Goal: Task Accomplishment & Management: Manage account settings

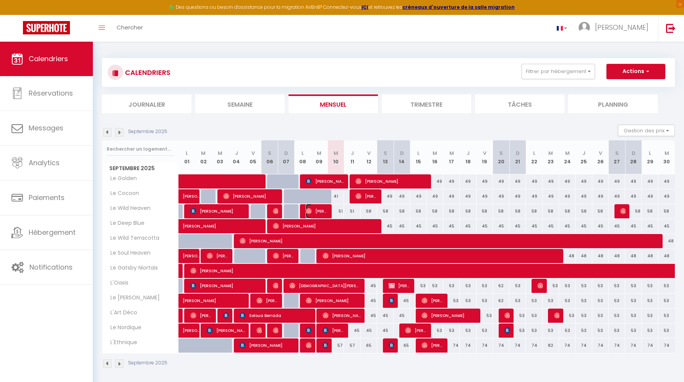
click at [308, 208] on img at bounding box center [309, 211] width 6 height 6
select select "OK"
select select "0"
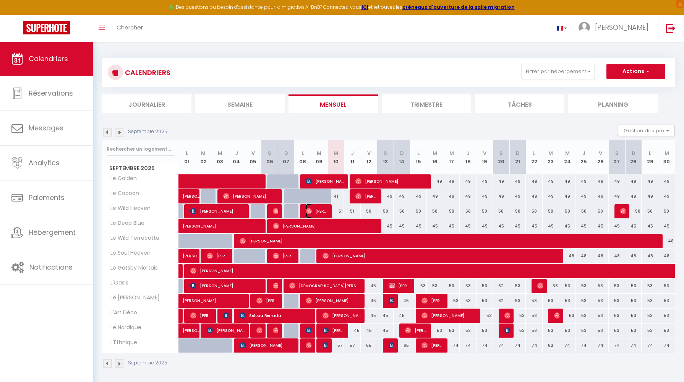
select select "1"
select select
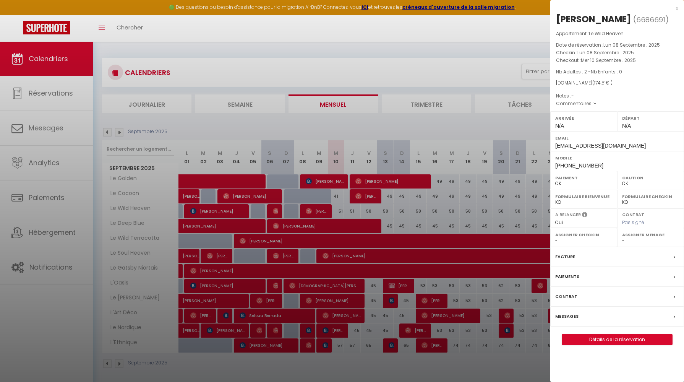
click at [566, 312] on div "Messages" at bounding box center [617, 317] width 134 height 20
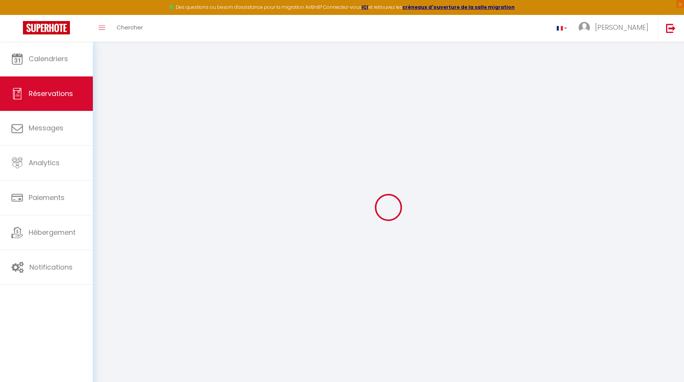
select select
checkbox input "false"
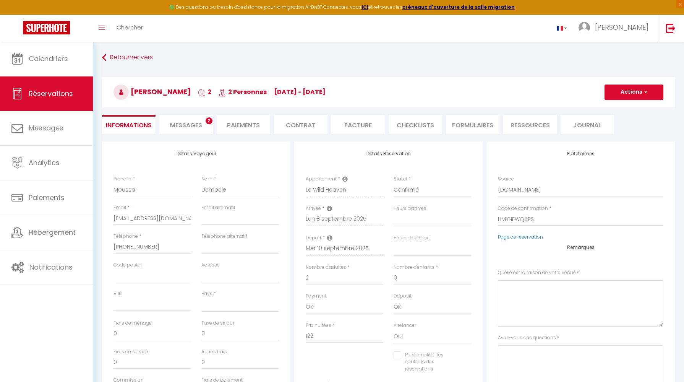
select select
checkbox input "false"
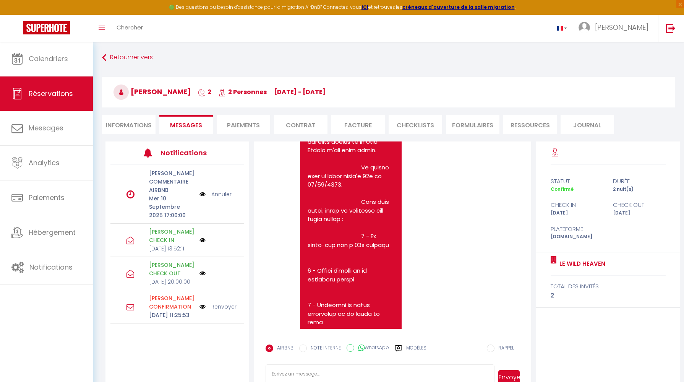
scroll to position [2231, 0]
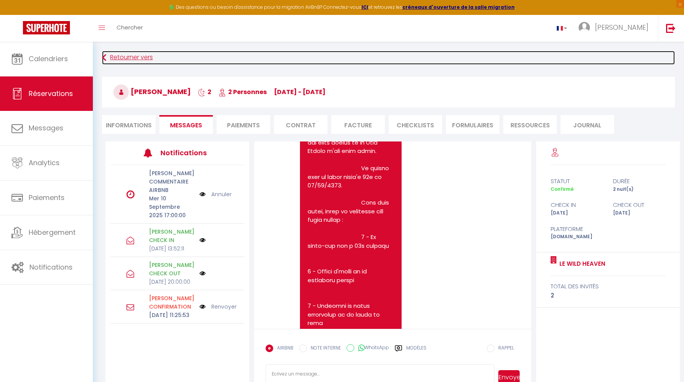
click at [127, 60] on link "Retourner vers" at bounding box center [388, 58] width 573 height 14
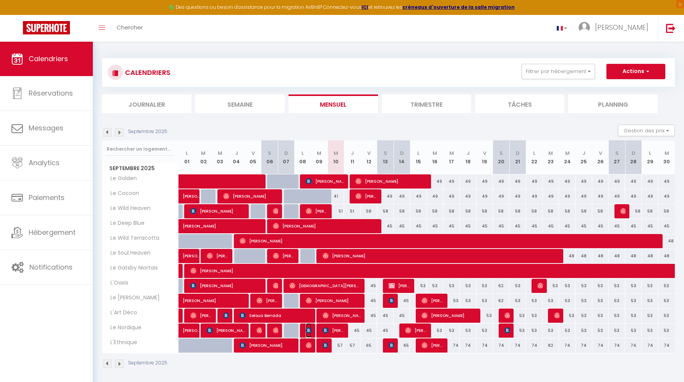
click at [307, 331] on img at bounding box center [309, 330] width 6 height 6
select select "OK"
select select "0"
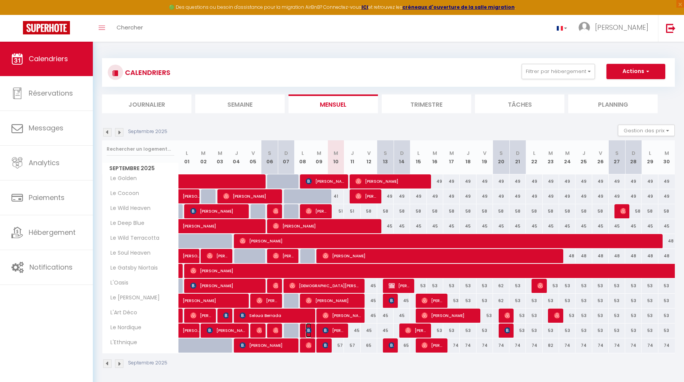
select select "1"
select select
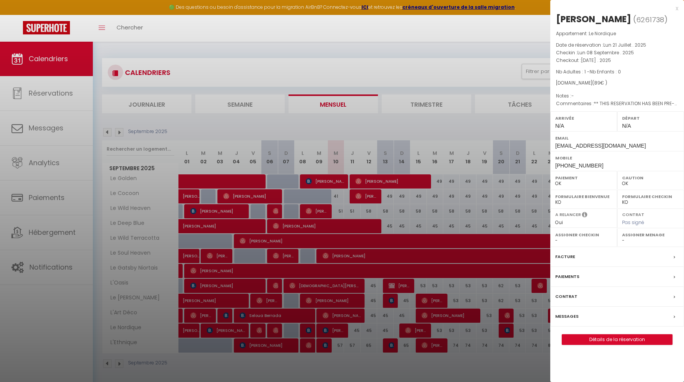
click at [677, 7] on div "x" at bounding box center [614, 8] width 128 height 9
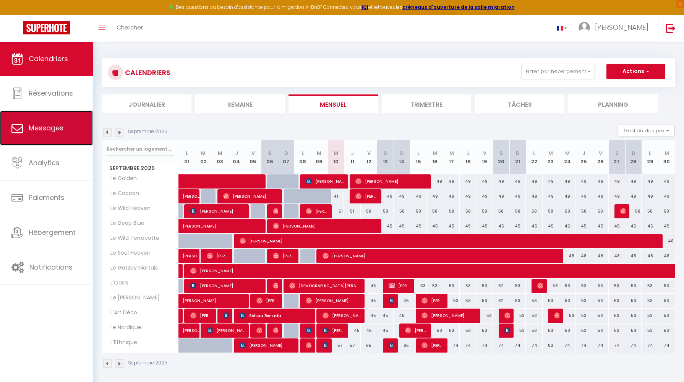
click at [10, 126] on link "Messages" at bounding box center [46, 128] width 93 height 34
select select "message"
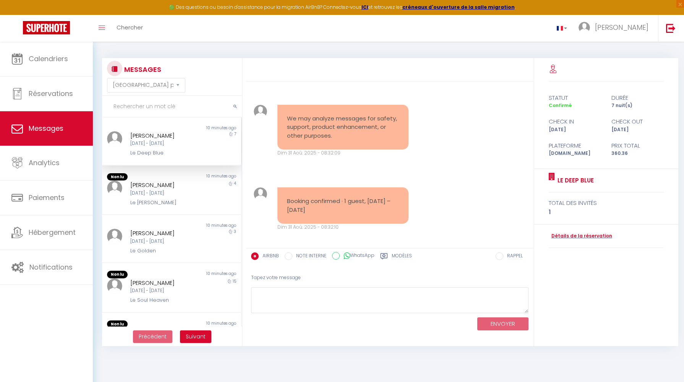
scroll to position [4519, 0]
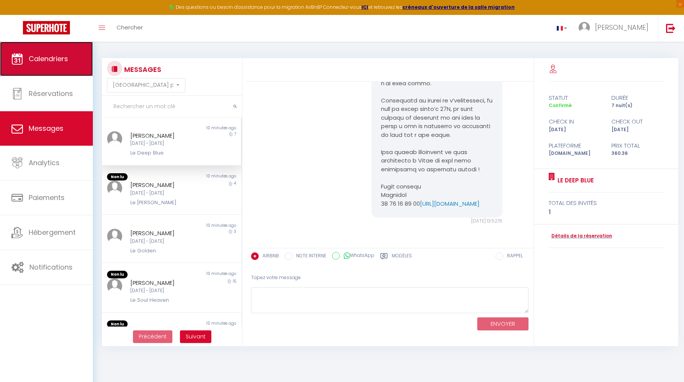
click at [46, 51] on link "Calendriers" at bounding box center [46, 59] width 93 height 34
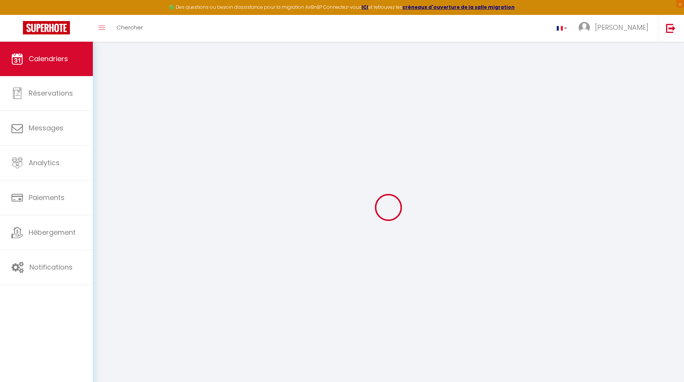
select select
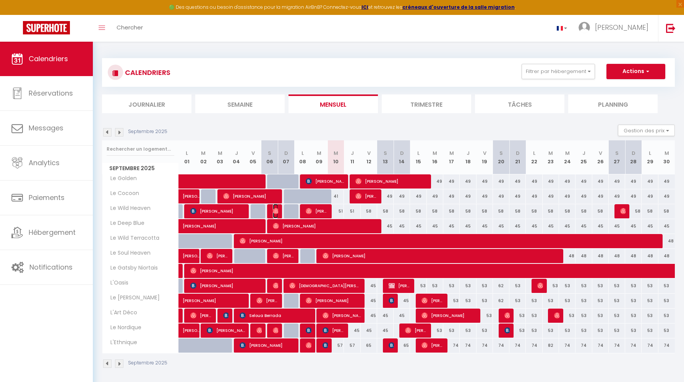
click at [275, 210] on img at bounding box center [276, 211] width 6 height 6
select select "OK"
select select "1"
select select "0"
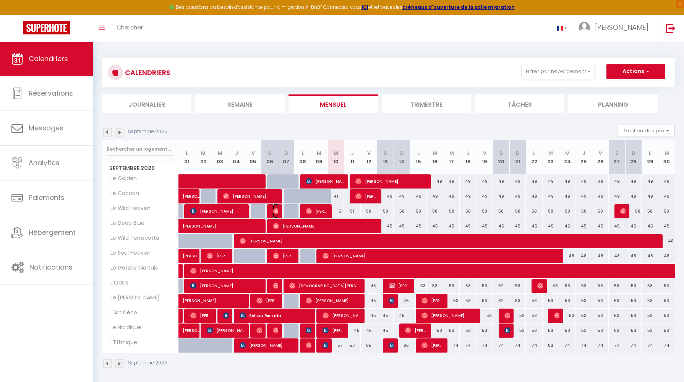
select select "1"
select select
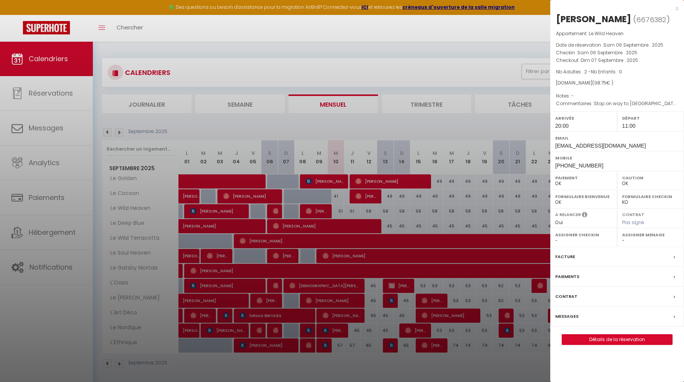
click at [277, 52] on div at bounding box center [342, 191] width 684 height 382
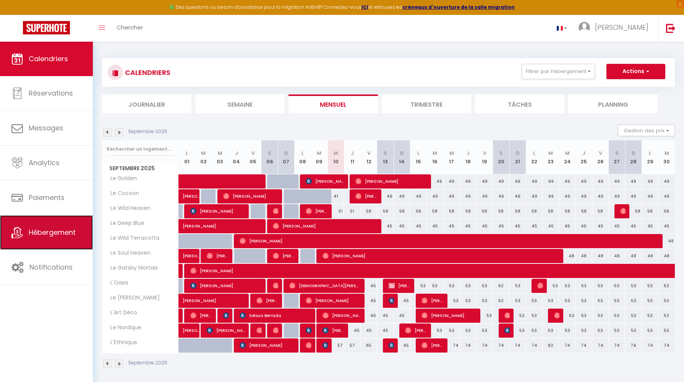
click at [44, 237] on span "Hébergement" at bounding box center [52, 232] width 47 height 10
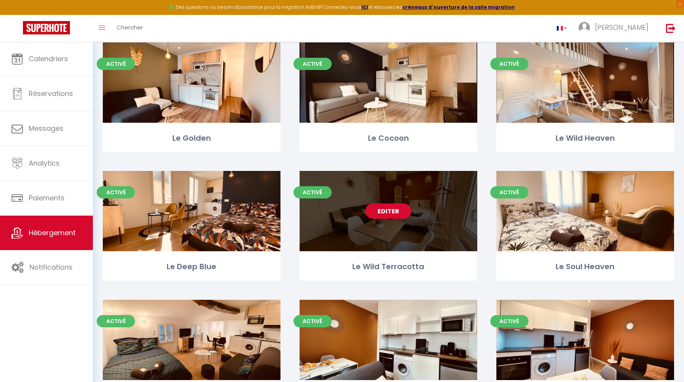
scroll to position [56, 0]
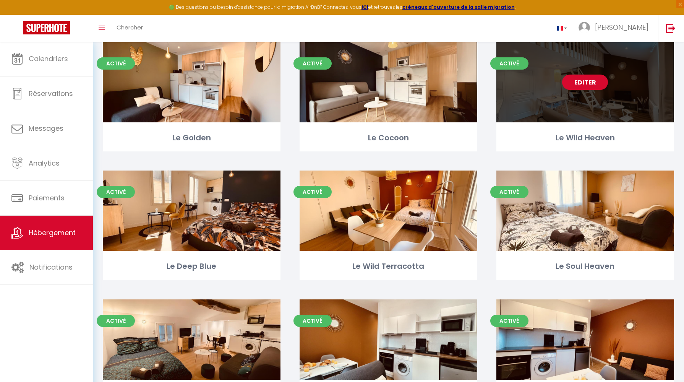
click at [626, 105] on div "Editer" at bounding box center [586, 82] width 178 height 80
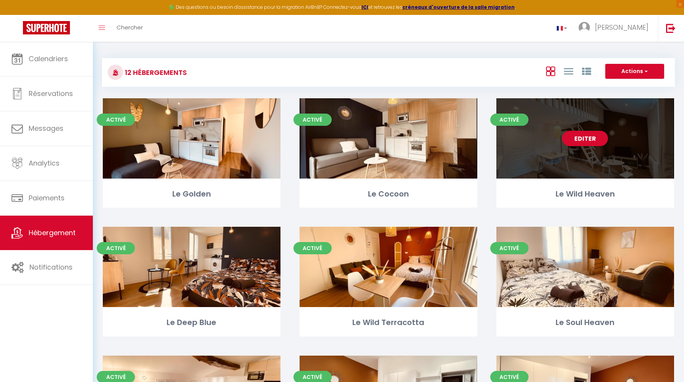
select select "3"
select select "2"
select select "1"
select select "28"
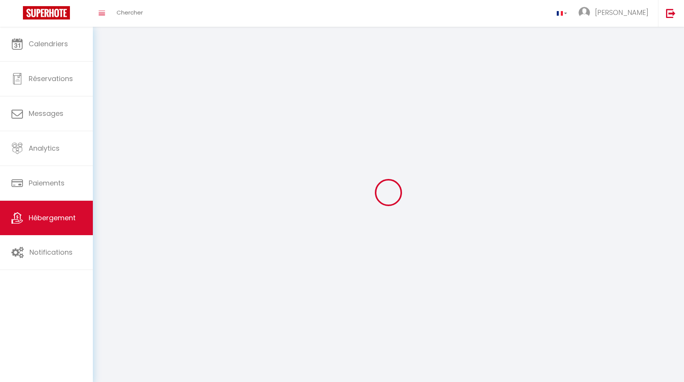
select select
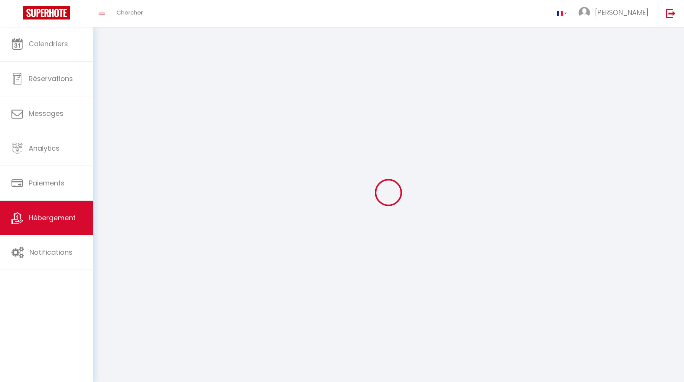
select select
checkbox input "false"
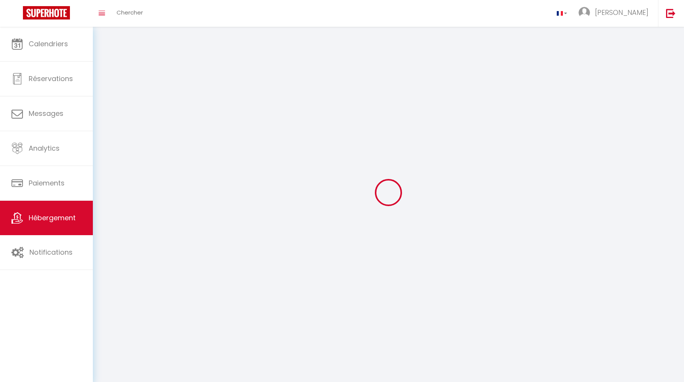
select select
select select "1"
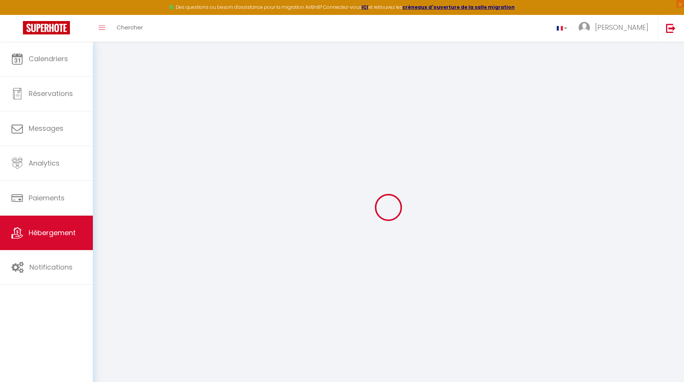
select select
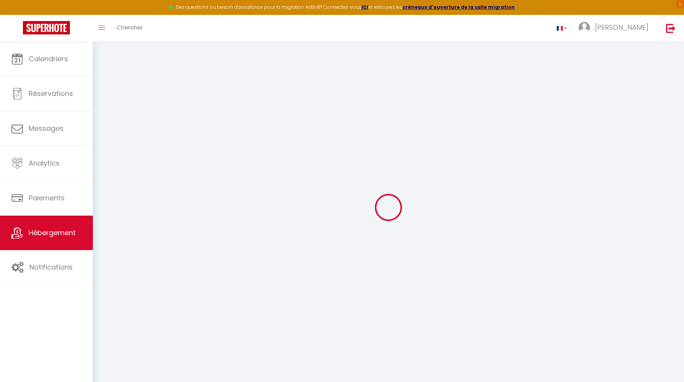
select select
checkbox input "false"
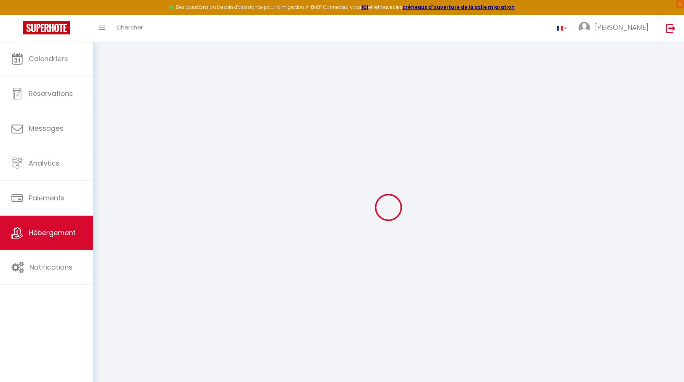
select select
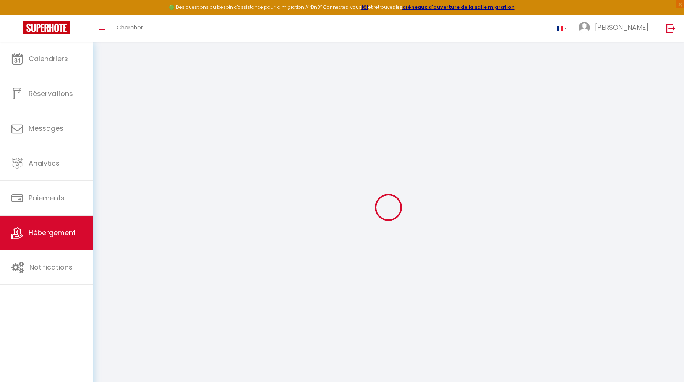
select select
checkbox input "false"
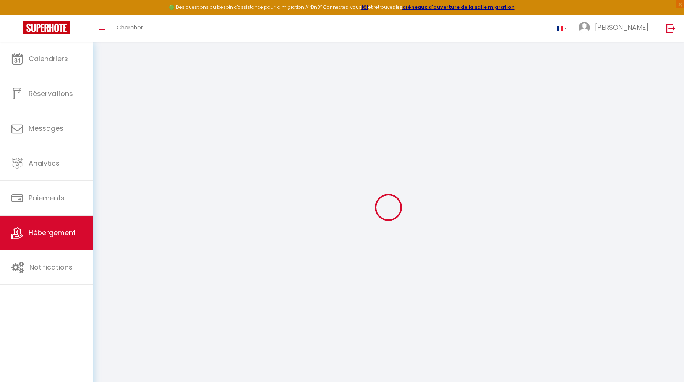
checkbox input "false"
select select
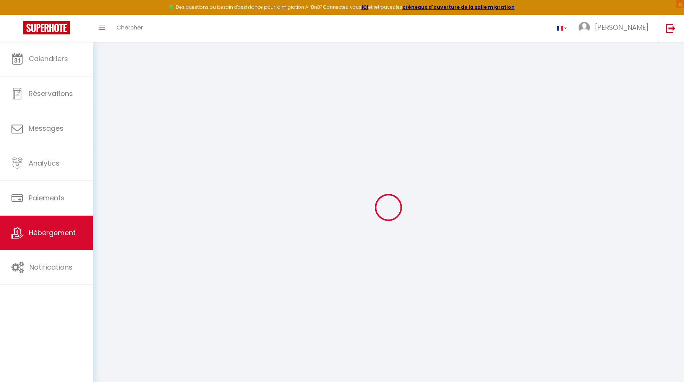
select select
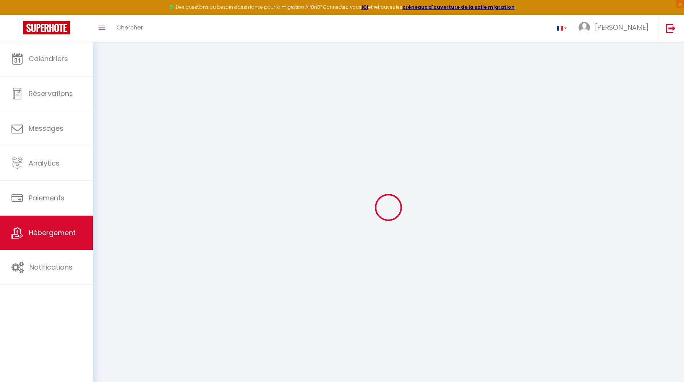
checkbox input "false"
select select
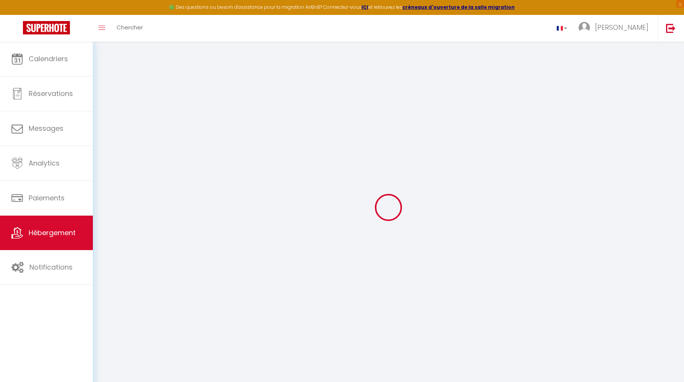
select select
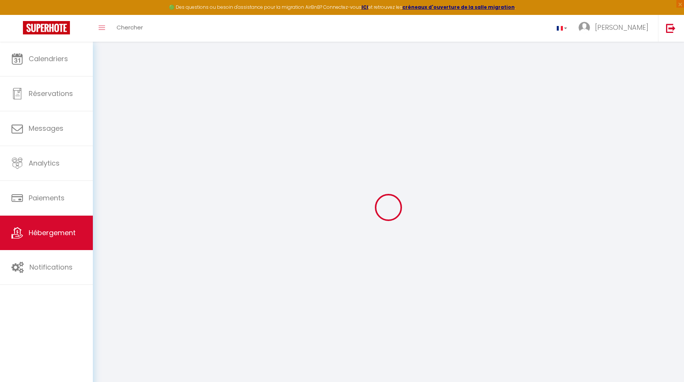
select select
checkbox input "false"
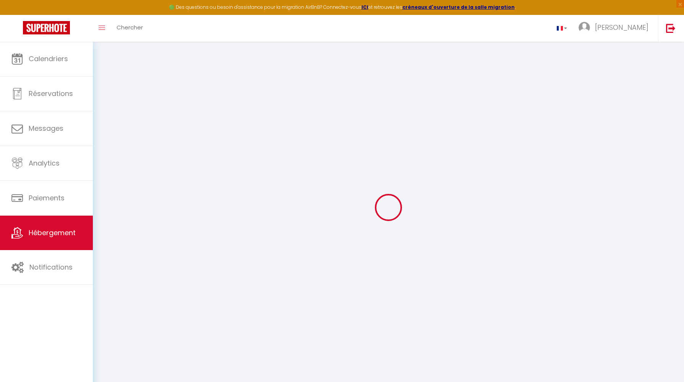
checkbox input "false"
select select
type input "Le Wild Heaven"
type input "MJ"
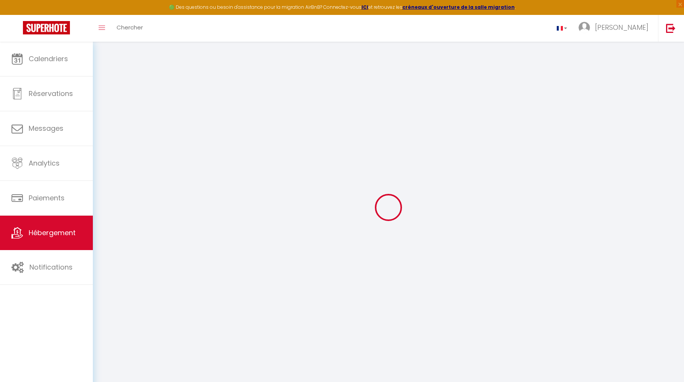
type input "AVENIR IMMO"
type input "2 PLACE [PERSON_NAME]"
type input "44200"
type input "[GEOGRAPHIC_DATA]"
select select "6"
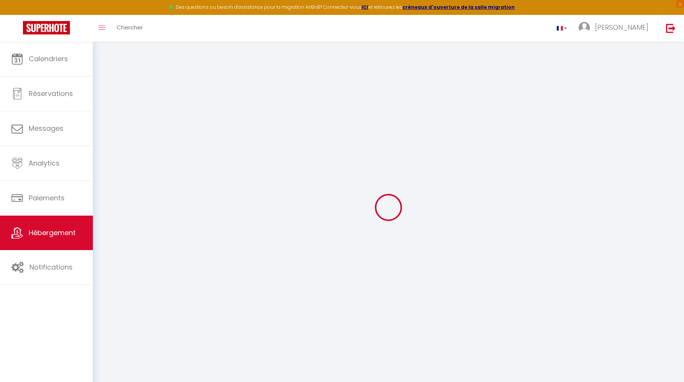
select select "2"
type input "70"
type input "46"
type input "5.50"
type input "2.2"
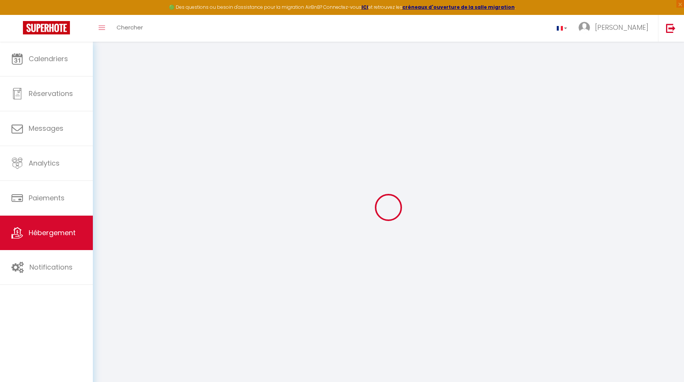
type input "300"
select select
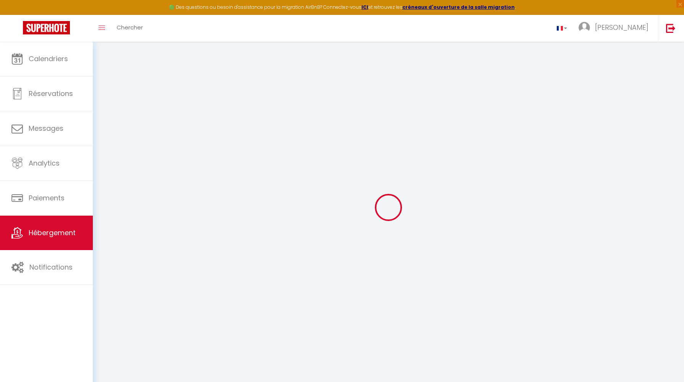
select select
type input "[STREET_ADDRESS]"
type input "18100"
type input "Vierzon"
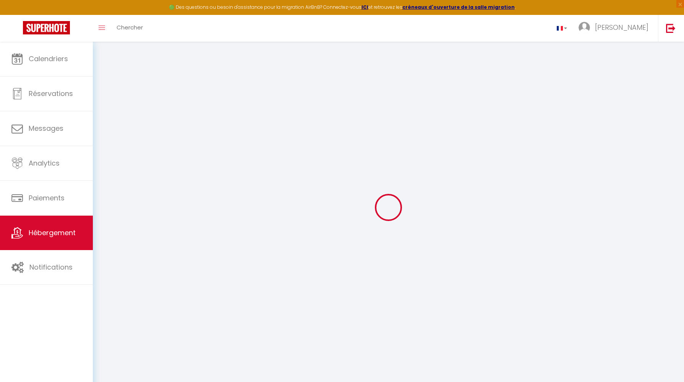
type input "[EMAIL_ADDRESS][DOMAIN_NAME]"
select select
checkbox input "false"
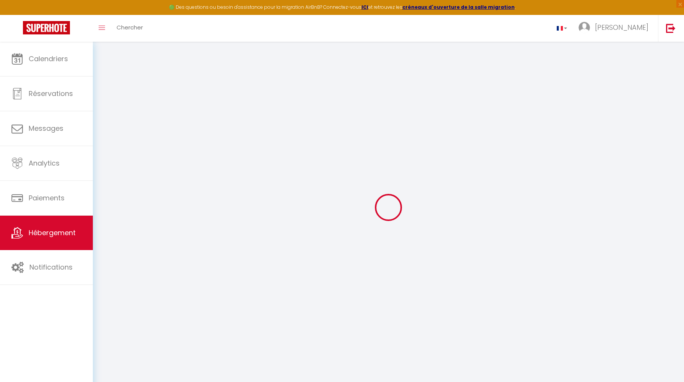
checkbox input "false"
radio input "true"
select select
type input "0"
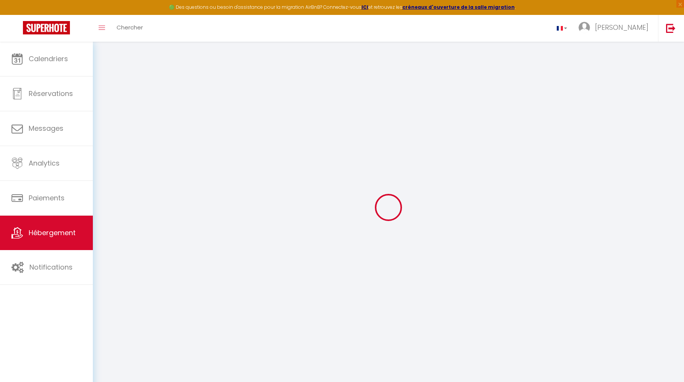
type input "0"
select select
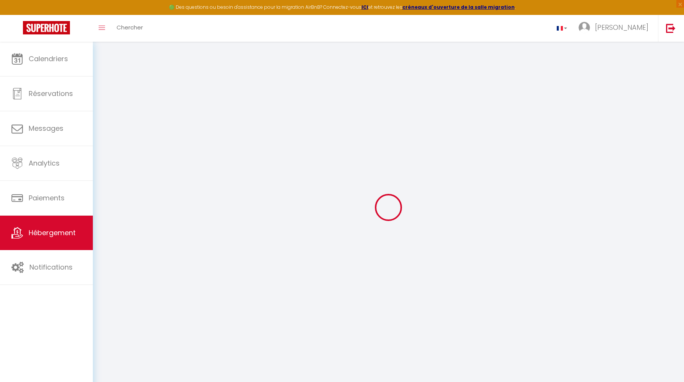
select select
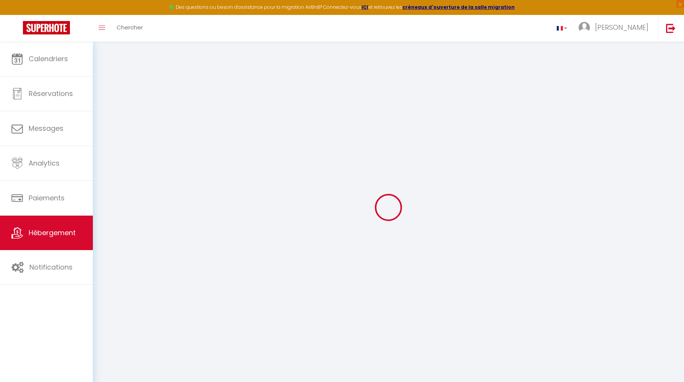
checkbox input "false"
select select
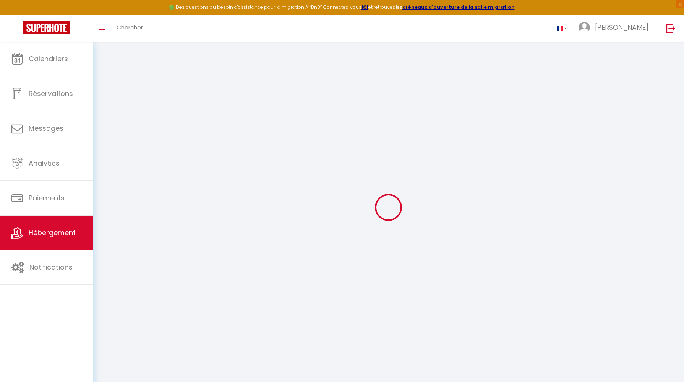
select select
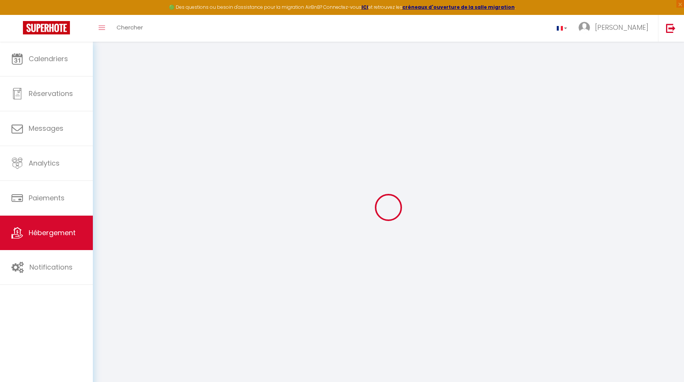
select select
checkbox input "false"
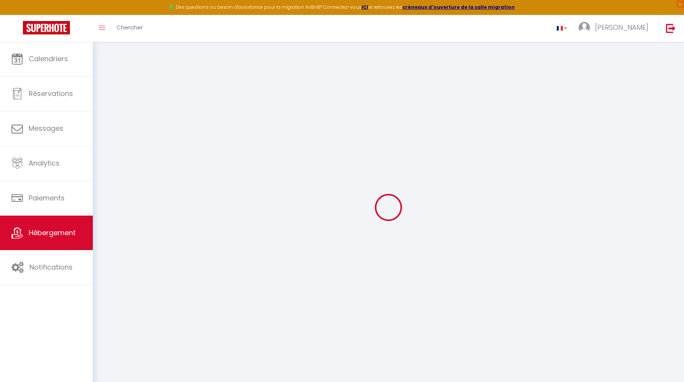
select select
checkbox input "false"
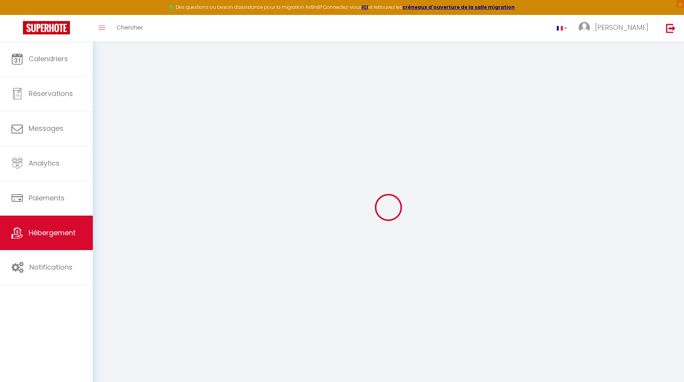
select select "16:00"
select select
select select "11:00"
select select "30"
select select "120"
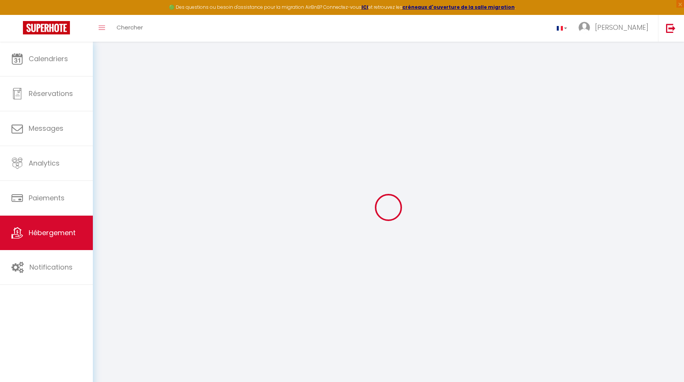
select select "22:00"
select select
checkbox input "false"
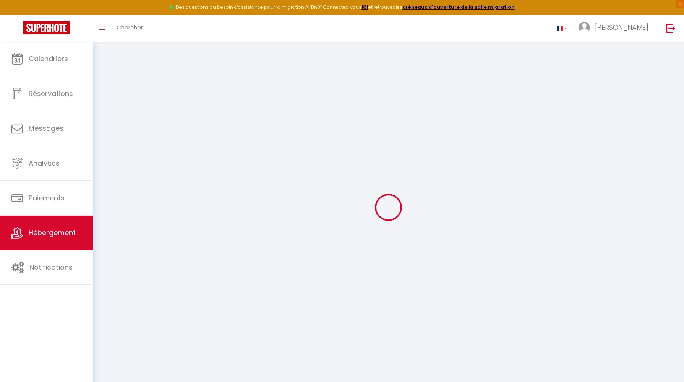
checkbox input "false"
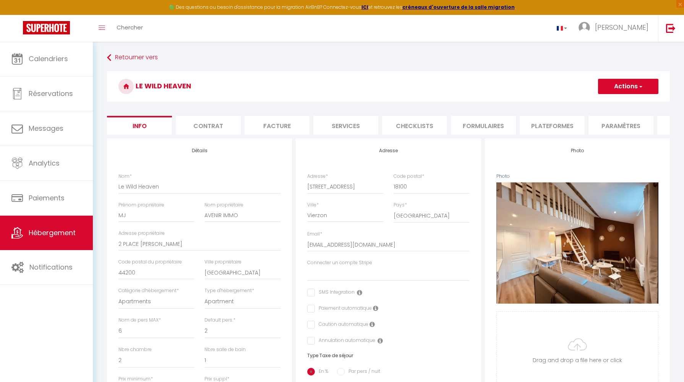
select select
checkbox input "false"
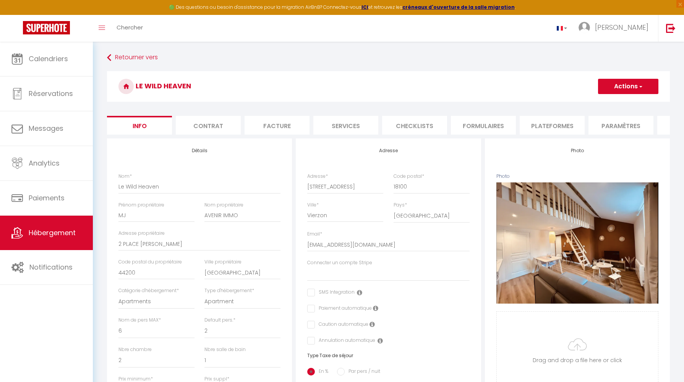
checkbox input "false"
select select
checkbox input "false"
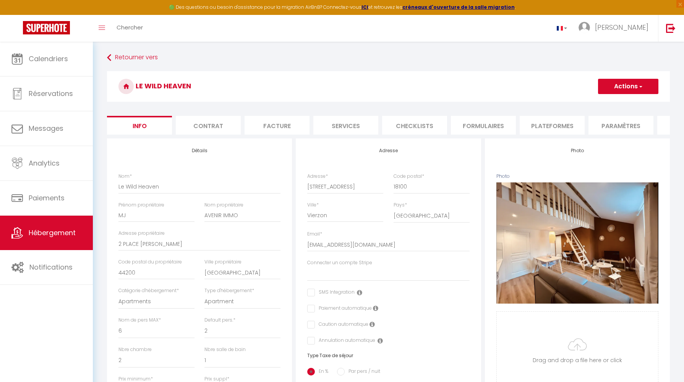
checkbox input "false"
